Goal: Check status: Check status

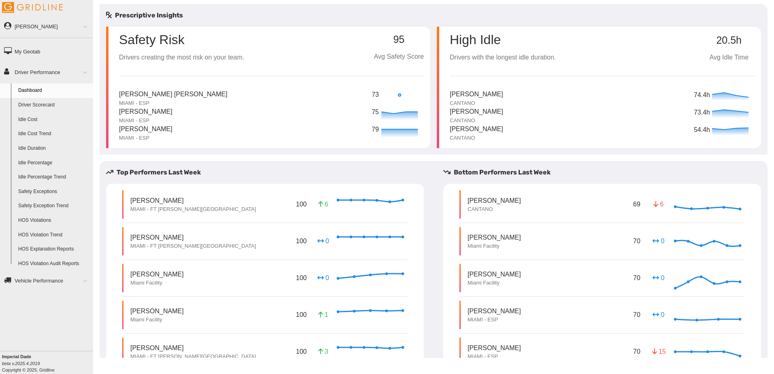
click at [45, 104] on link "Driver Scorecard" at bounding box center [54, 105] width 79 height 15
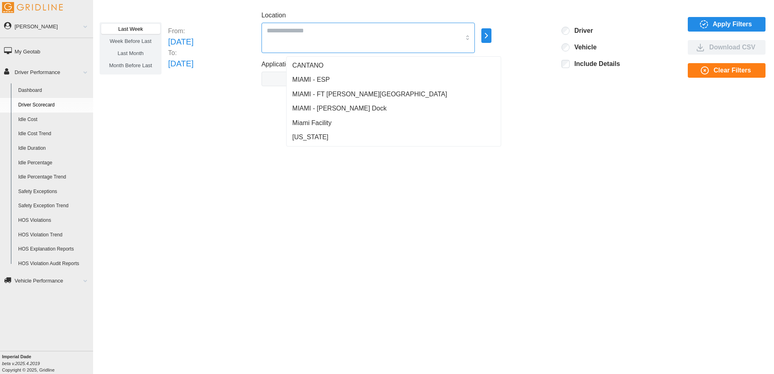
click at [326, 30] on input "Location" at bounding box center [364, 30] width 194 height 11
click at [318, 96] on span "MIAMI - FT [PERSON_NAME][GEOGRAPHIC_DATA]" at bounding box center [369, 94] width 155 height 10
click at [318, 108] on span "MIAMI - Stuart Cross Dock" at bounding box center [339, 109] width 94 height 10
click at [317, 122] on span "Miami Facility" at bounding box center [311, 123] width 39 height 10
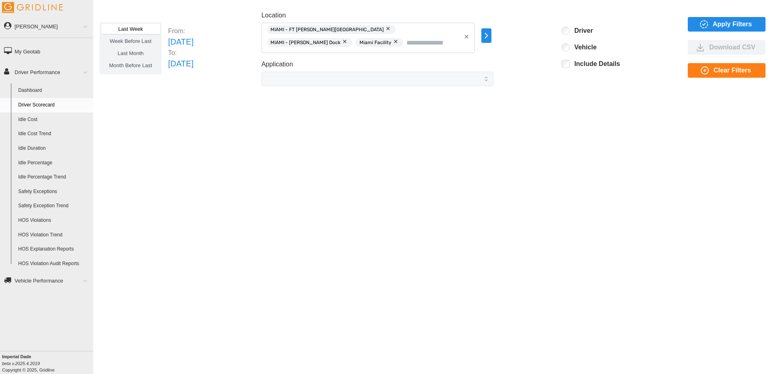
click at [736, 26] on span "Apply Filters" at bounding box center [732, 24] width 39 height 14
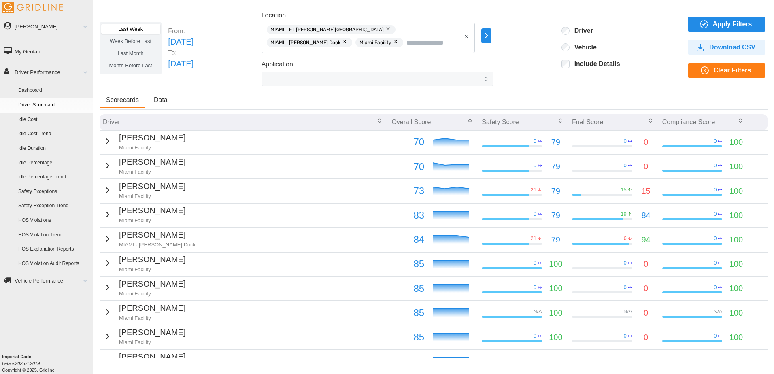
click at [106, 140] on icon "button" at bounding box center [108, 141] width 10 height 10
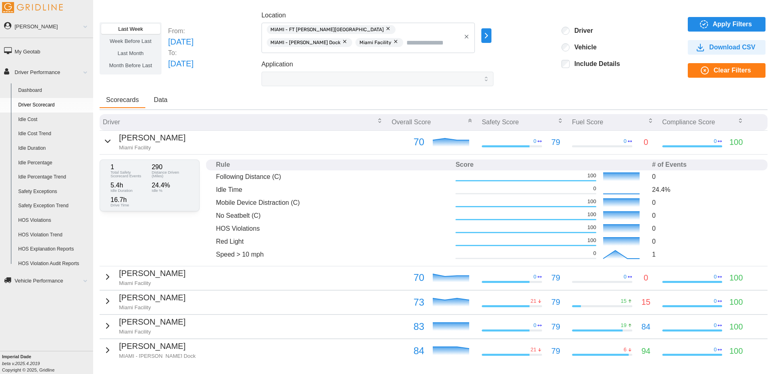
click at [106, 278] on icon "button" at bounding box center [107, 276] width 2 height 5
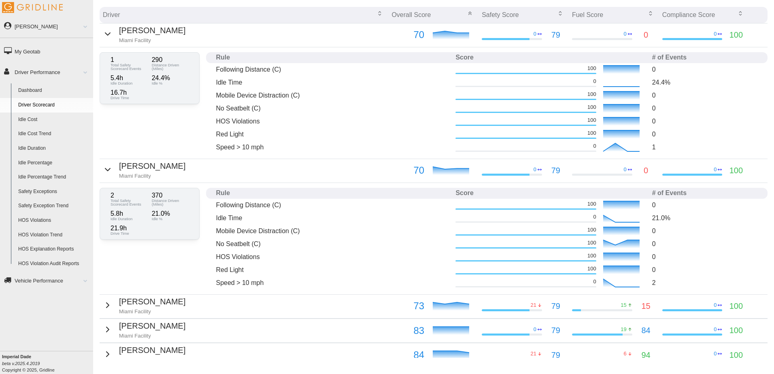
scroll to position [121, 0]
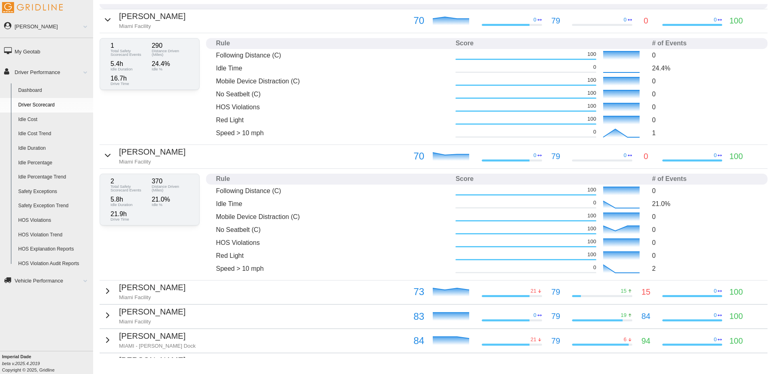
click at [108, 19] on icon "button" at bounding box center [108, 20] width 10 height 10
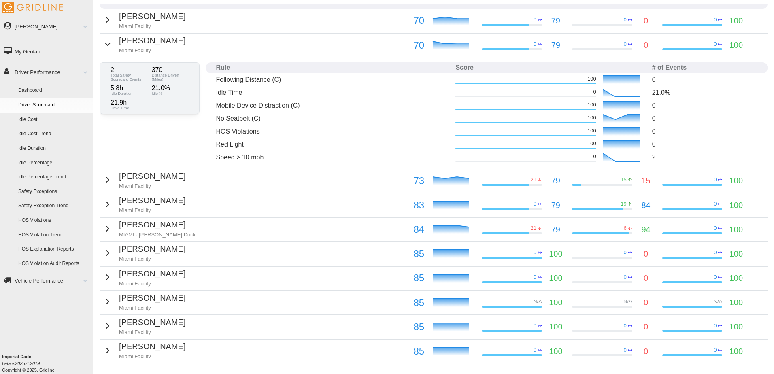
click at [110, 45] on div "Billy Pritchett Miami Facility" at bounding box center [144, 44] width 83 height 20
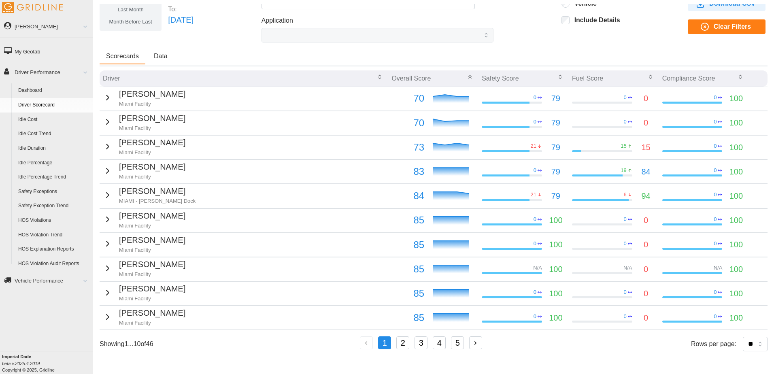
scroll to position [50, 0]
click at [105, 142] on icon "button" at bounding box center [108, 147] width 10 height 10
